Goal: Information Seeking & Learning: Learn about a topic

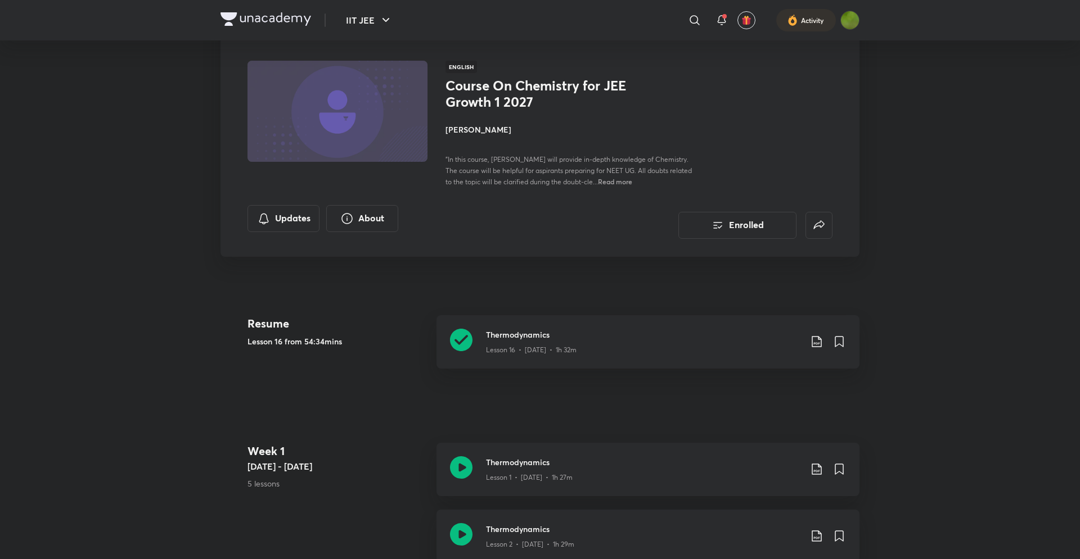
scroll to position [81, 0]
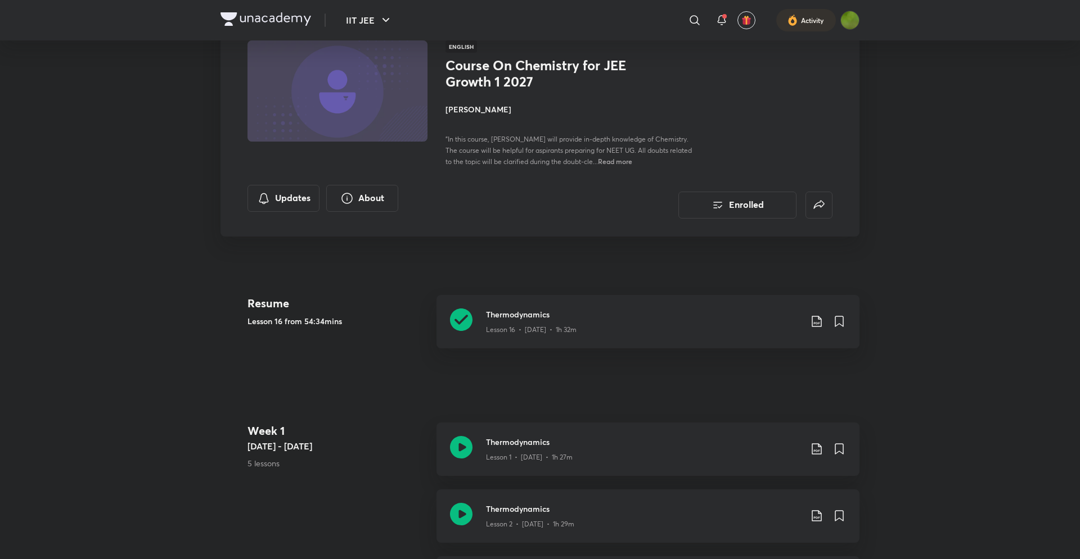
click at [260, 17] on img at bounding box center [265, 18] width 91 height 13
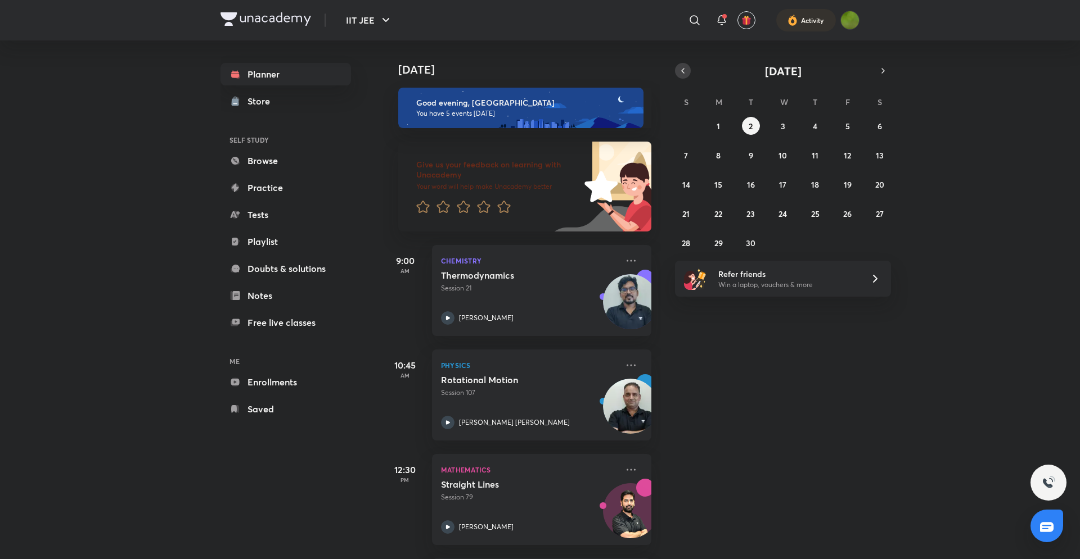
click at [683, 76] on button "button" at bounding box center [683, 71] width 16 height 16
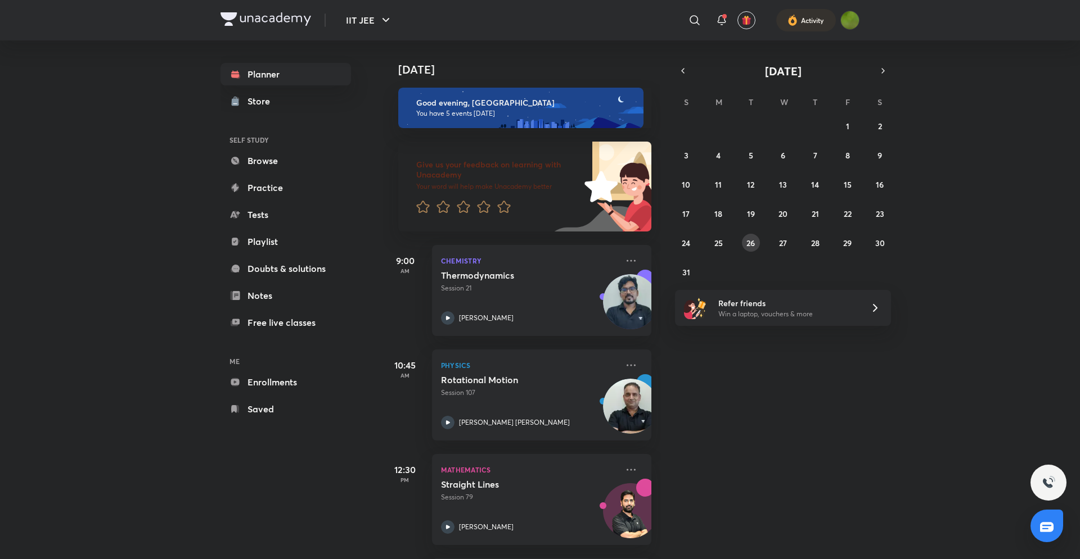
click at [752, 242] on abbr "26" at bounding box center [750, 243] width 8 height 11
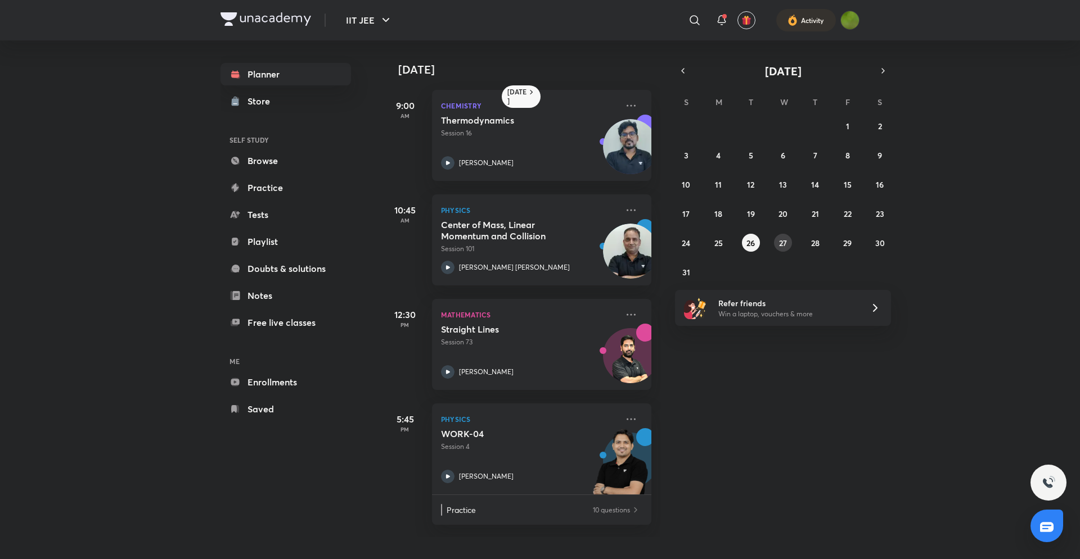
click at [778, 238] on button "27" at bounding box center [783, 243] width 18 height 18
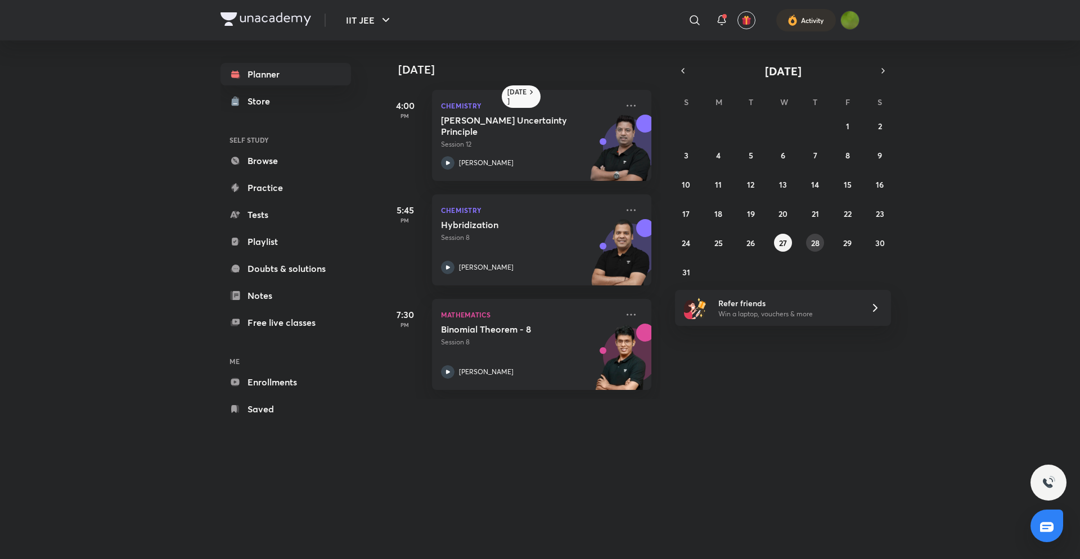
click at [810, 245] on button "28" at bounding box center [815, 243] width 18 height 18
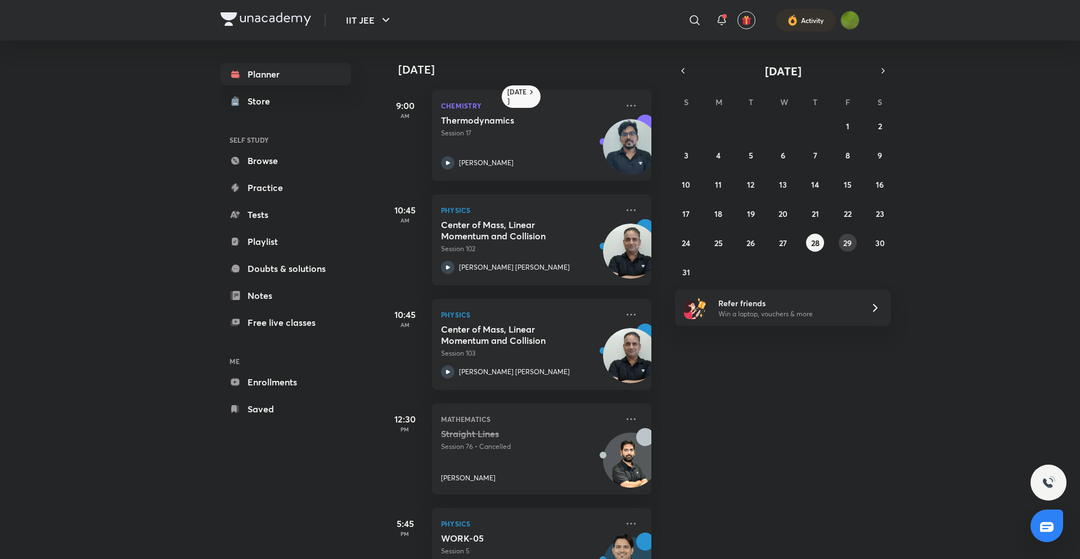
click at [846, 245] on abbr "29" at bounding box center [847, 243] width 8 height 11
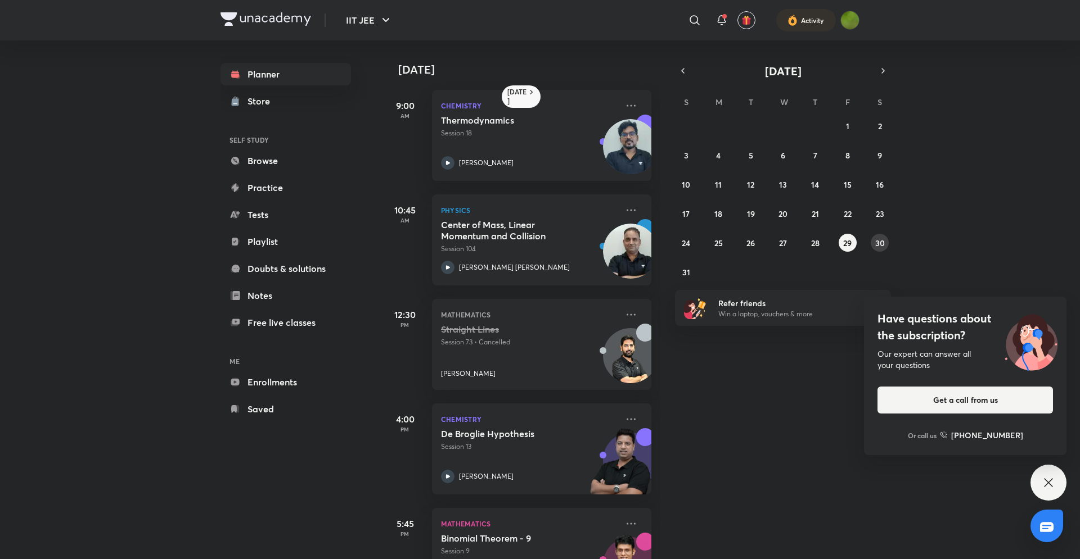
click at [874, 244] on button "30" at bounding box center [879, 243] width 18 height 18
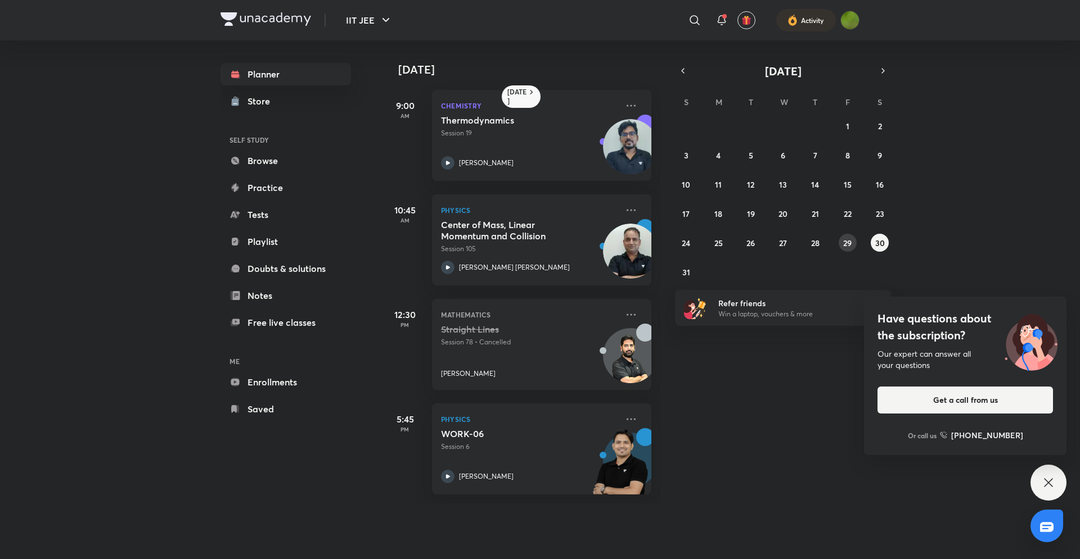
click at [844, 250] on button "29" at bounding box center [847, 243] width 18 height 18
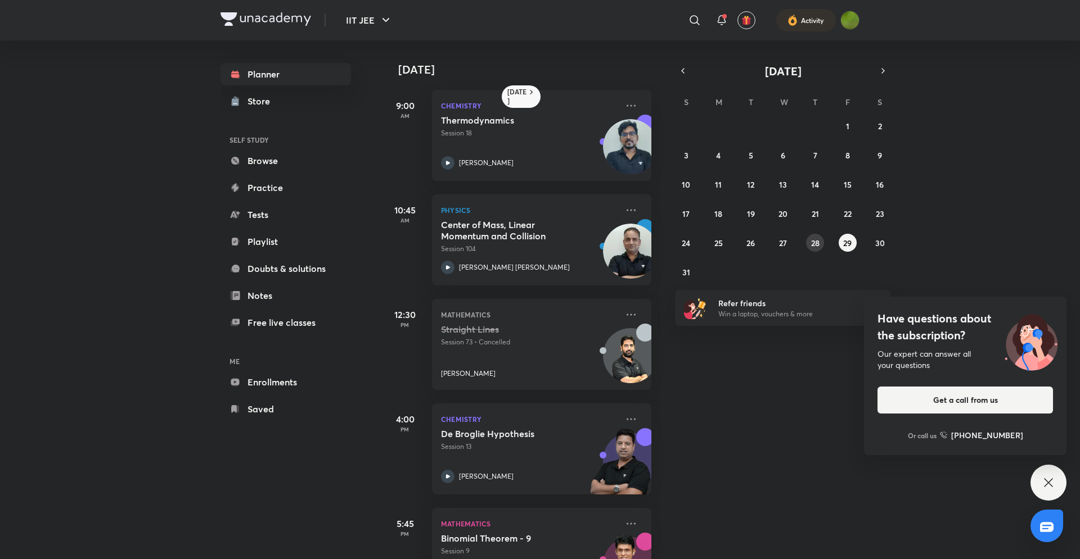
click at [814, 249] on button "28" at bounding box center [815, 243] width 18 height 18
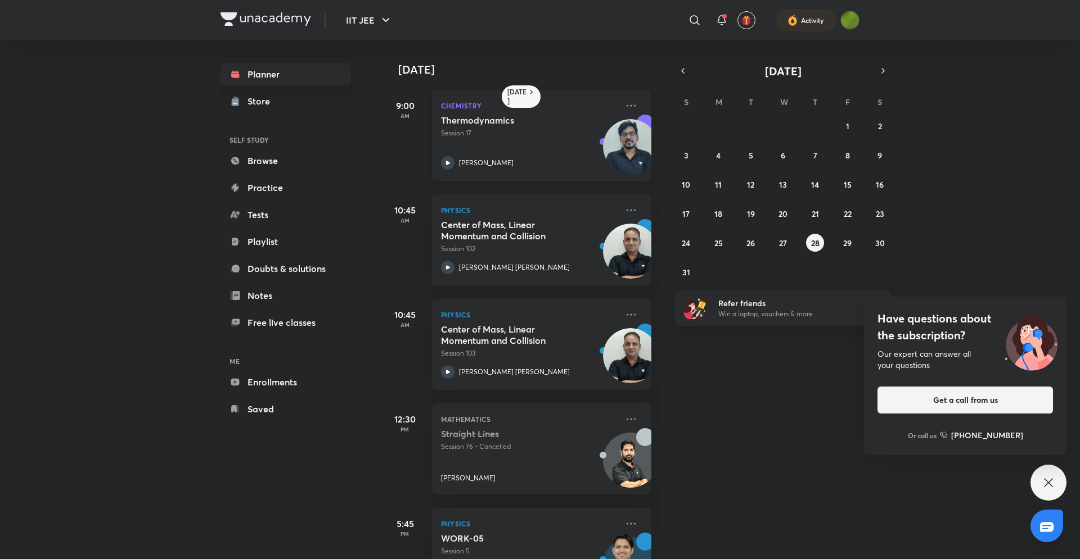
click at [454, 161] on icon at bounding box center [447, 162] width 13 height 13
